Goal: Check status: Check status

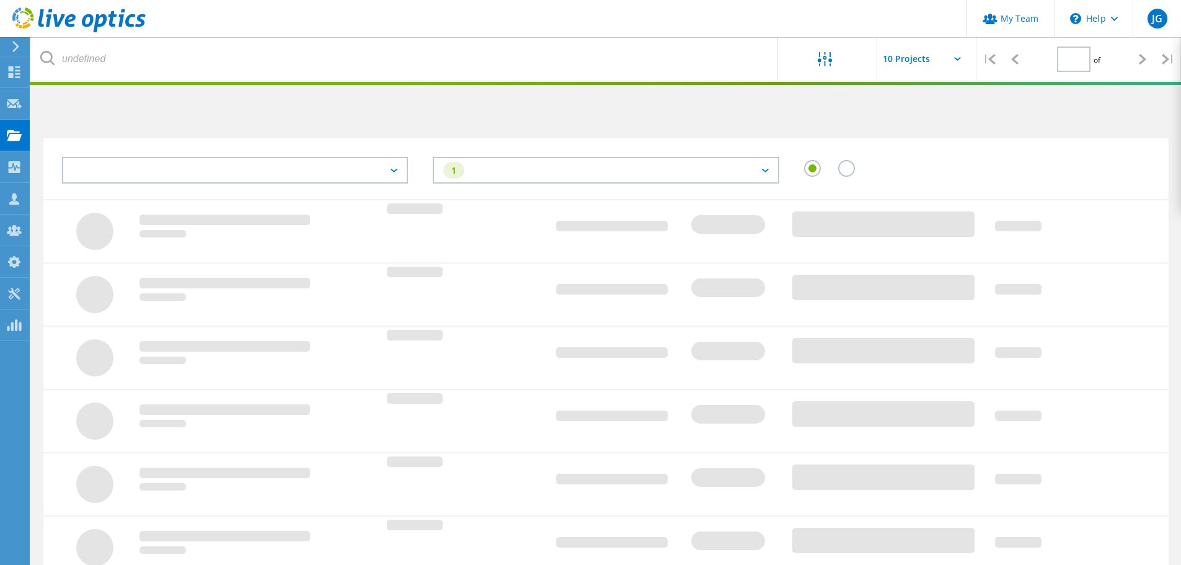
type input "1"
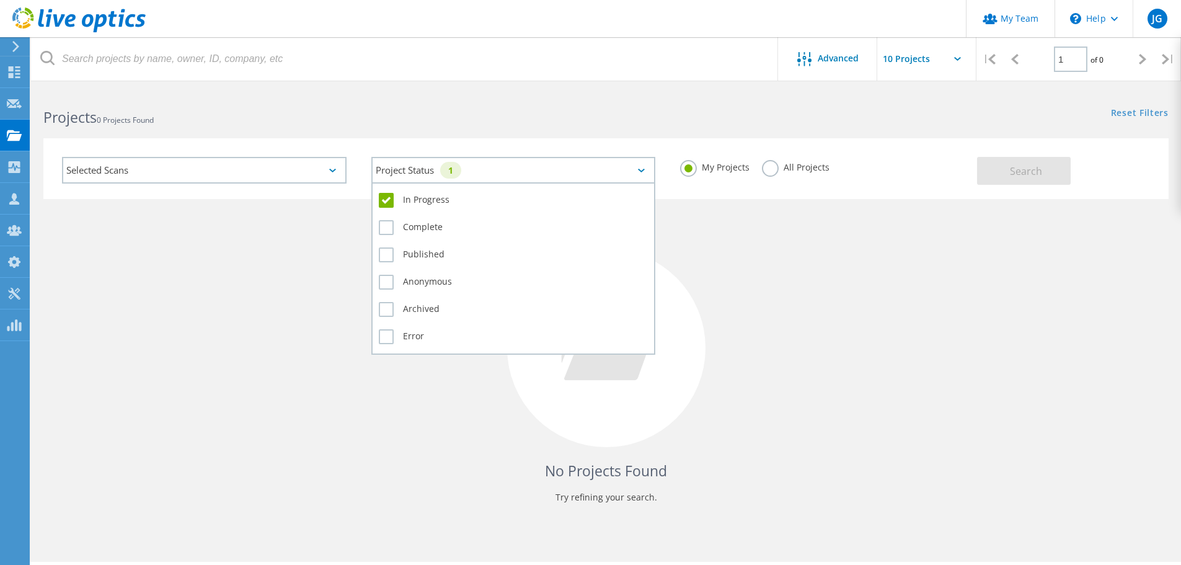
click at [528, 172] on div "Project Status 1" at bounding box center [513, 170] width 285 height 27
click at [404, 200] on label "In Progress" at bounding box center [514, 200] width 270 height 15
click at [0, 0] on input "In Progress" at bounding box center [0, 0] width 0 height 0
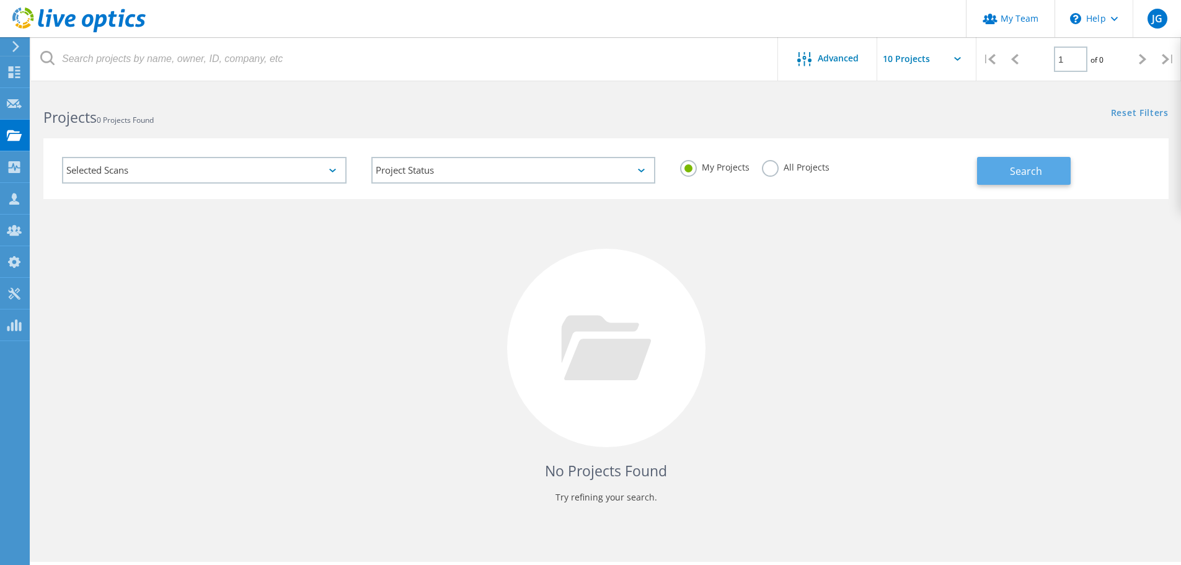
click at [1011, 169] on span "Search" at bounding box center [1026, 171] width 32 height 14
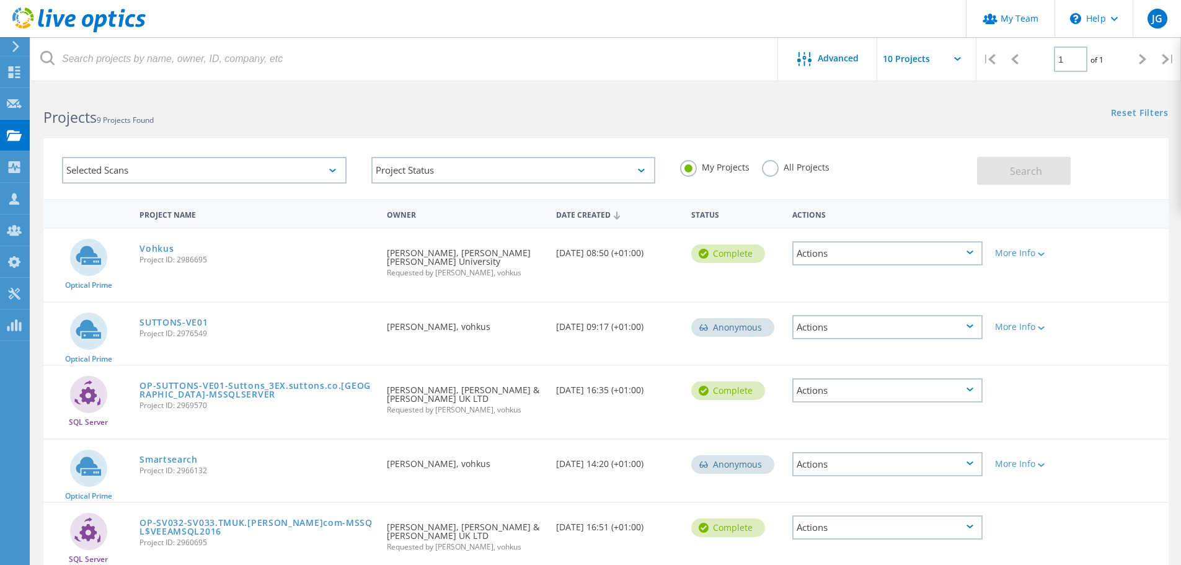
drag, startPoint x: 113, startPoint y: 209, endPoint x: 273, endPoint y: 208, distance: 159.3
click at [273, 208] on div "Project Name Owner Date Created Status Actions" at bounding box center [605, 213] width 1125 height 29
drag, startPoint x: 43, startPoint y: 115, endPoint x: 182, endPoint y: 117, distance: 138.9
click at [182, 117] on h2 "Projects 9 Projects Found" at bounding box center [318, 117] width 550 height 20
click at [188, 120] on h2 "Projects 9 Projects Found" at bounding box center [318, 117] width 550 height 20
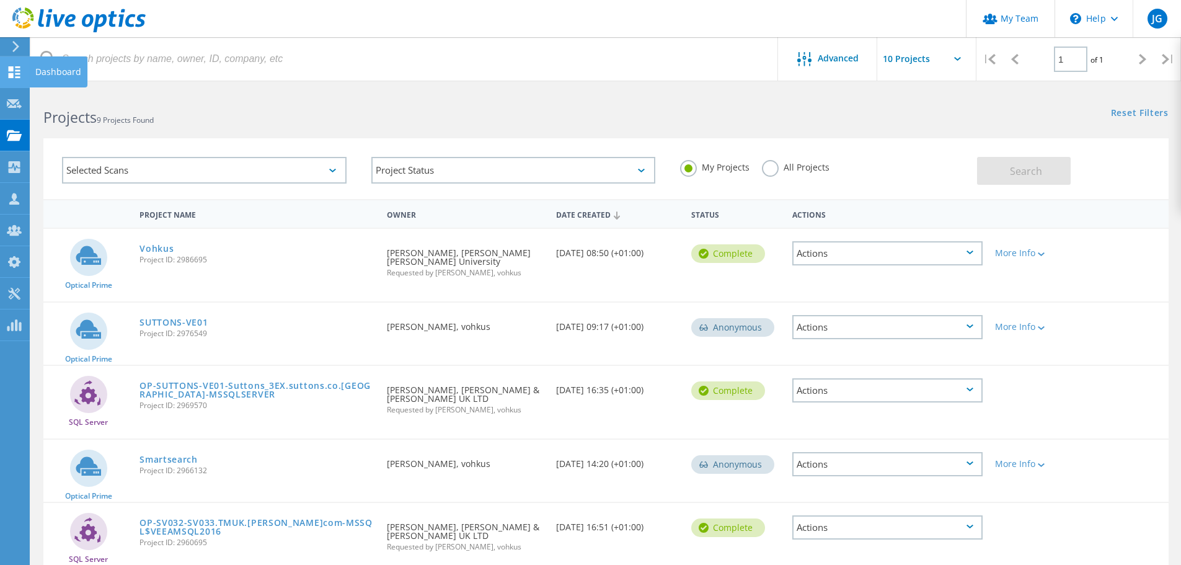
click at [14, 74] on icon at bounding box center [14, 72] width 15 height 12
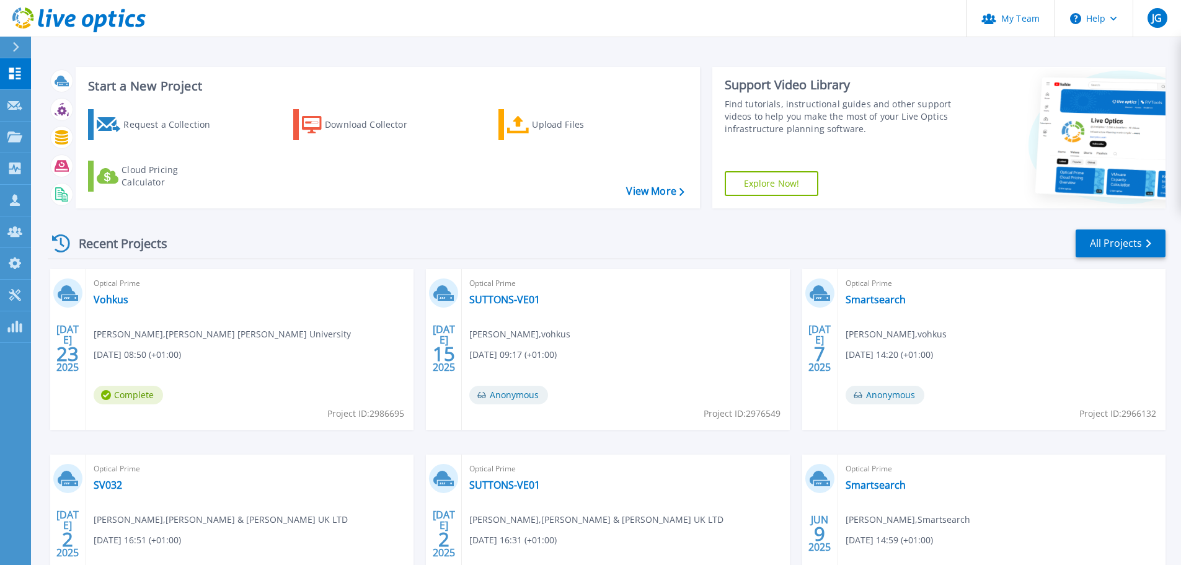
click at [224, 241] on div "Recent Projects All Projects" at bounding box center [607, 243] width 1118 height 31
click at [1117, 243] on link "All Projects" at bounding box center [1121, 243] width 90 height 28
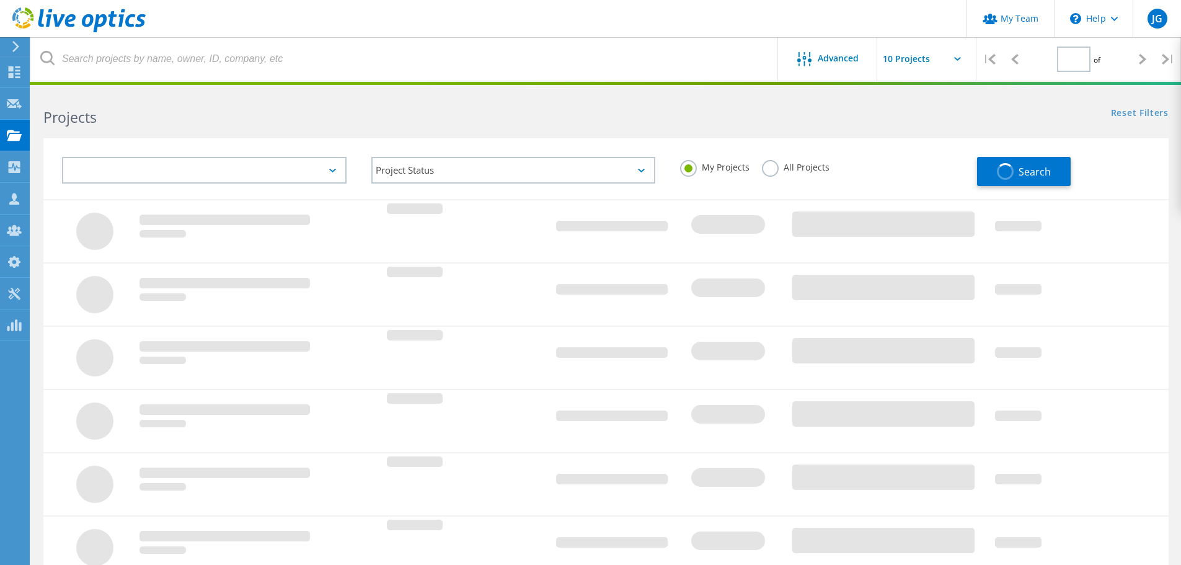
type input "1"
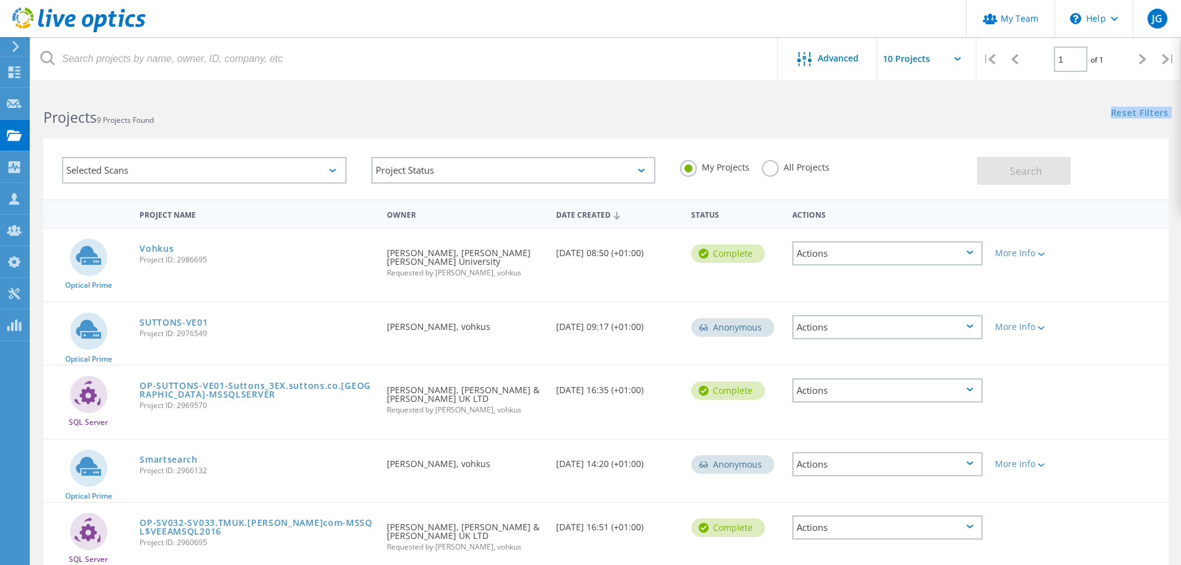
click at [178, 119] on lo-project-search-form "Advanced | 1 of 1 | Email Address Project Name Company Date Created Project Id …" at bounding box center [606, 144] width 1150 height 109
drag, startPoint x: 44, startPoint y: 117, endPoint x: 160, endPoint y: 116, distance: 115.9
click at [160, 116] on h2 "Projects 9 Projects Found" at bounding box center [318, 117] width 550 height 20
click at [176, 118] on h2 "Projects 9 Projects Found" at bounding box center [318, 117] width 550 height 20
click at [14, 164] on icon at bounding box center [14, 167] width 15 height 12
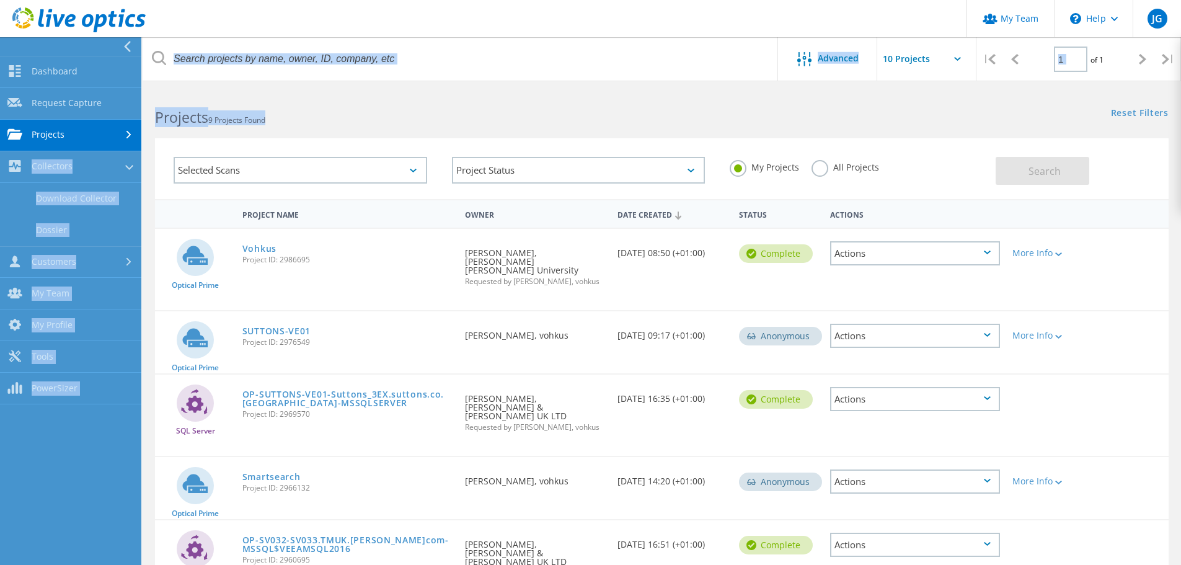
drag, startPoint x: 286, startPoint y: 114, endPoint x: 133, endPoint y: 120, distance: 153.3
click at [133, 120] on div "My Team \n Help Explore Helpful Articles Contact Support JG Partner Team Admin …" at bounding box center [590, 527] width 1181 height 874
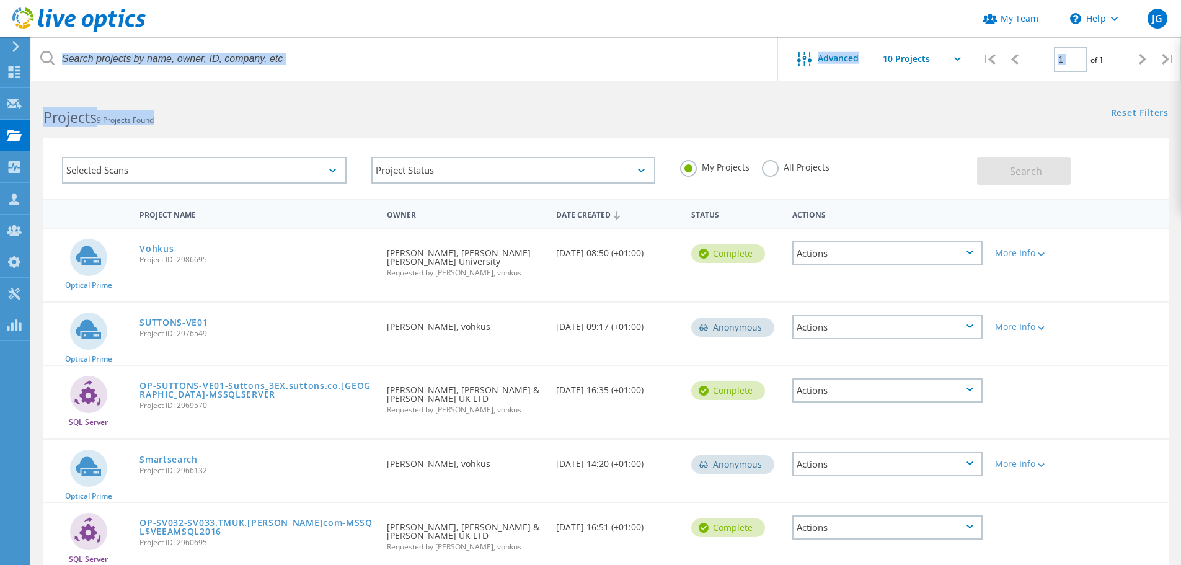
click at [203, 122] on h2 "Projects 9 Projects Found" at bounding box center [318, 117] width 550 height 20
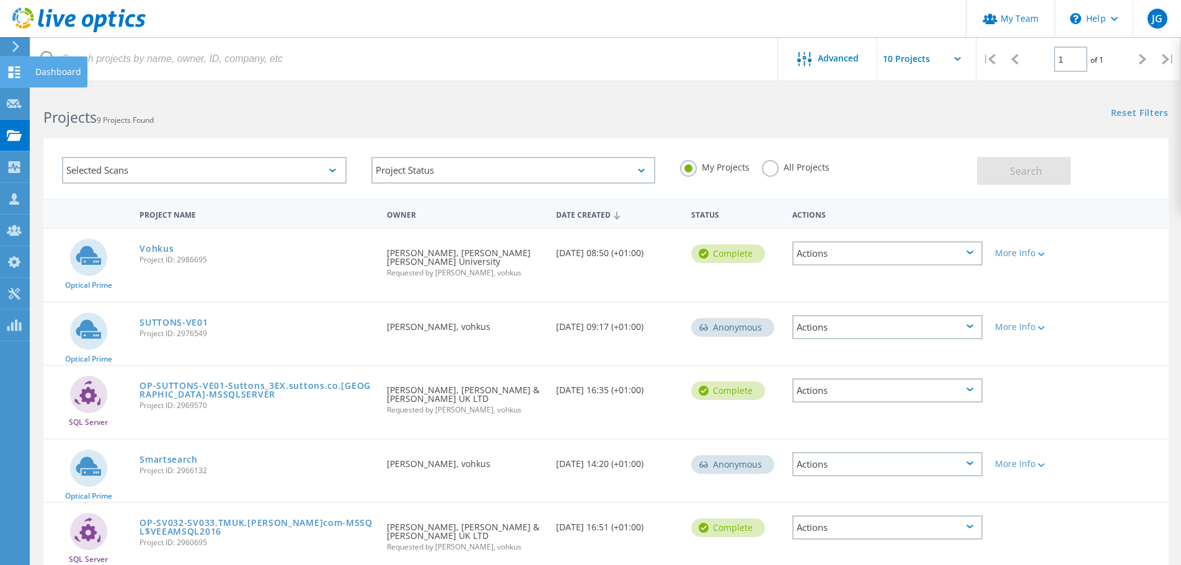
click at [13, 69] on use at bounding box center [15, 72] width 12 height 12
